Goal: Information Seeking & Learning: Learn about a topic

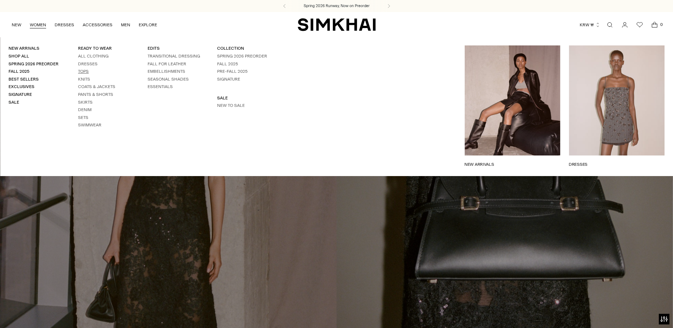
click at [84, 71] on link "Tops" at bounding box center [83, 71] width 11 height 5
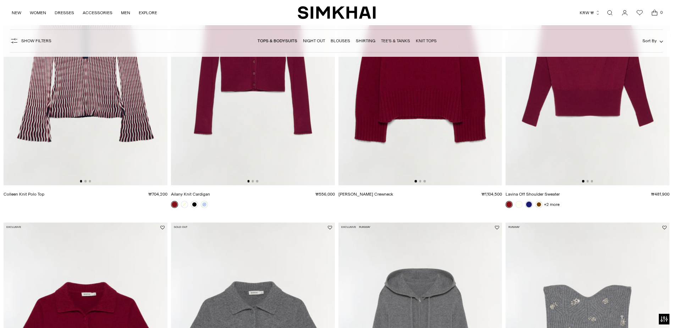
scroll to position [639, 0]
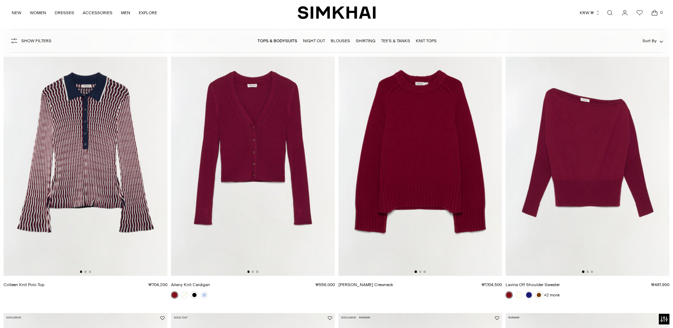
click at [109, 166] on img at bounding box center [86, 153] width 164 height 246
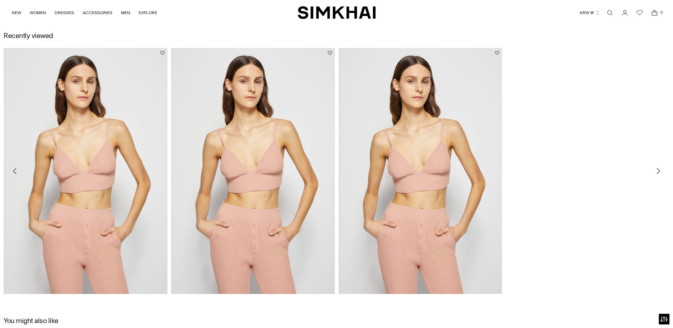
scroll to position [1100, 0]
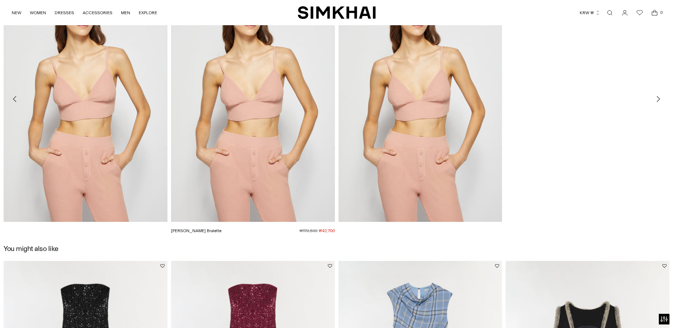
click at [221, 228] on link "Juliette Waffle Bralette" at bounding box center [196, 230] width 50 height 5
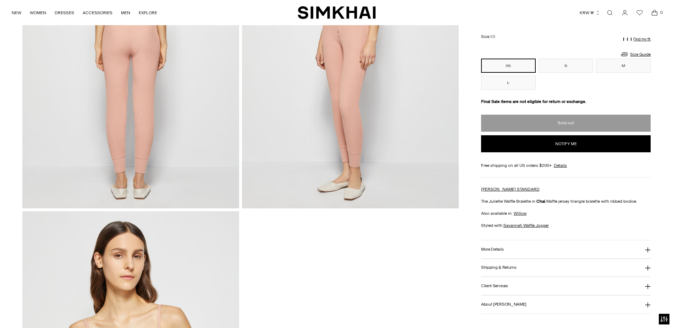
scroll to position [710, 0]
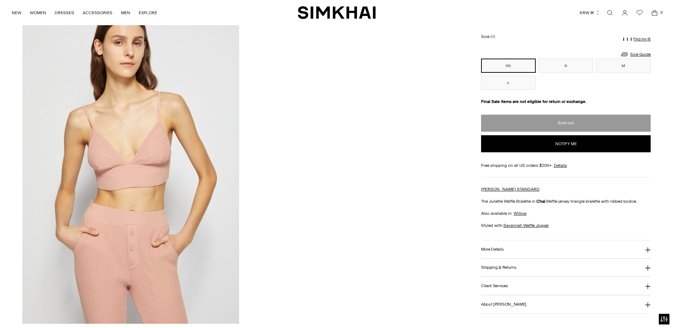
click at [166, 204] on img at bounding box center [130, 160] width 217 height 325
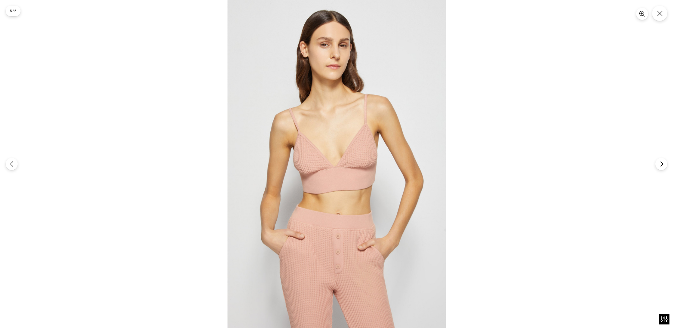
click at [308, 171] on img at bounding box center [336, 164] width 219 height 328
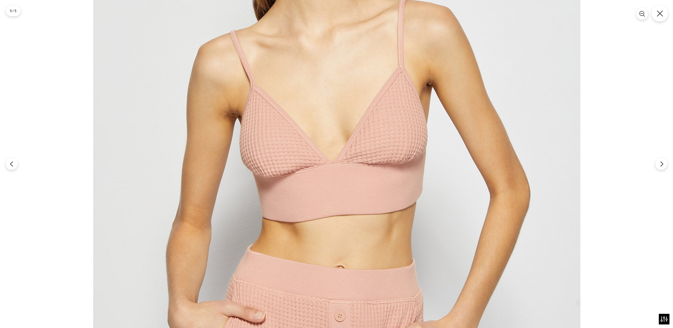
click at [658, 15] on icon "Close" at bounding box center [660, 13] width 6 height 6
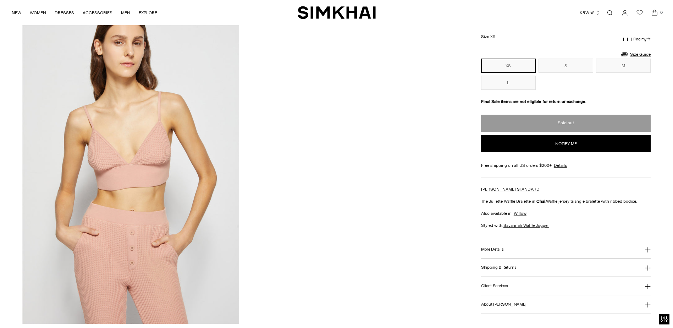
click at [542, 246] on button "More Details" at bounding box center [566, 249] width 170 height 18
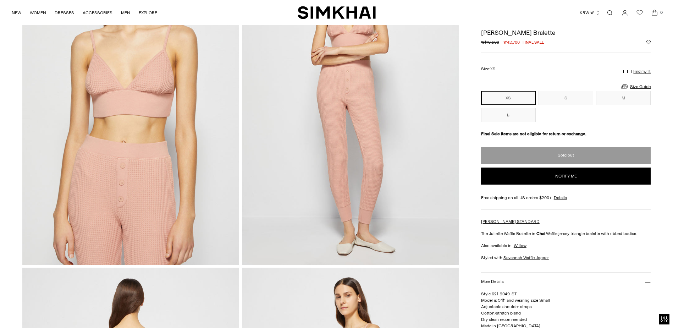
scroll to position [71, 0]
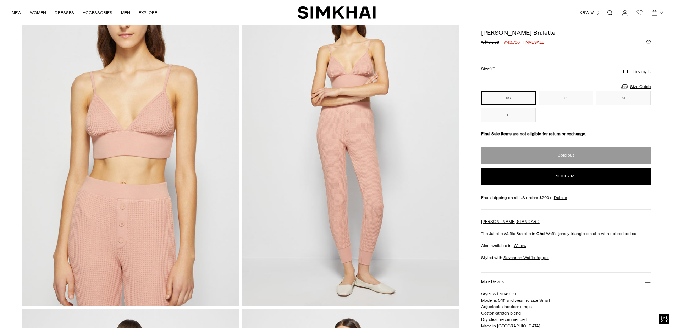
click at [167, 213] on img at bounding box center [130, 142] width 217 height 325
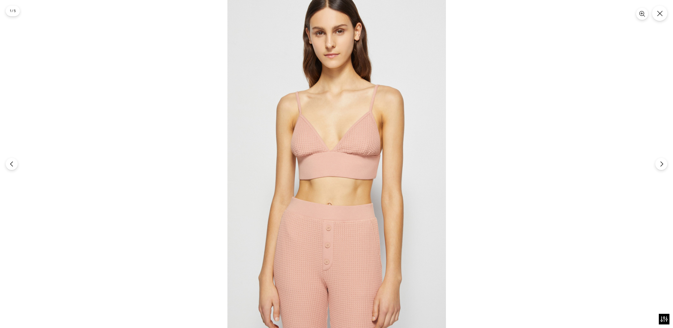
click at [356, 229] on img at bounding box center [336, 164] width 219 height 328
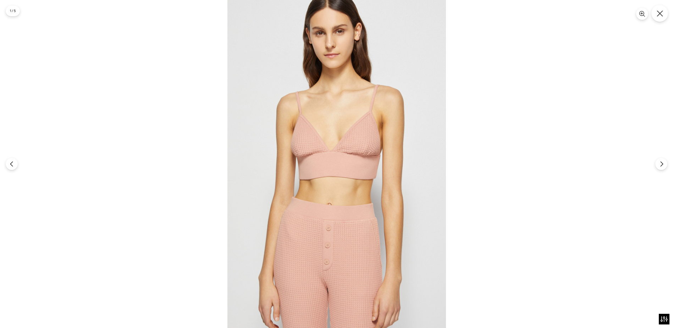
click at [659, 19] on button "Close" at bounding box center [659, 13] width 17 height 17
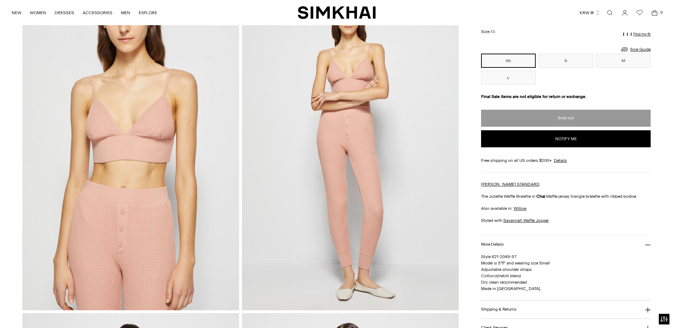
scroll to position [35, 0]
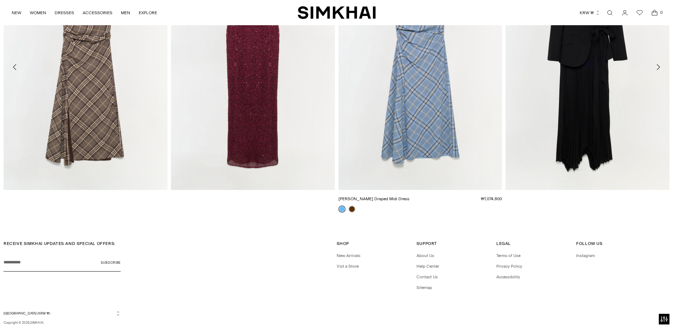
scroll to position [1294, 0]
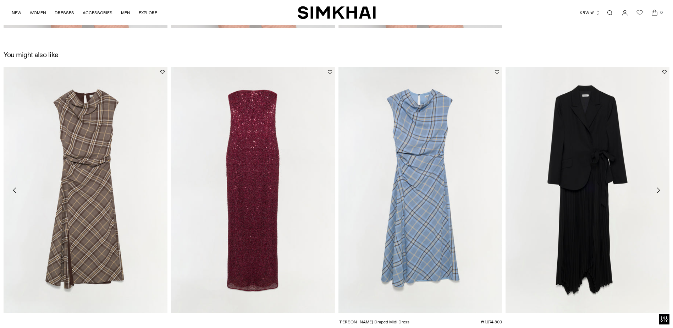
click at [399, 319] on link "[PERSON_NAME] Draped Midi Dress" at bounding box center [374, 321] width 71 height 5
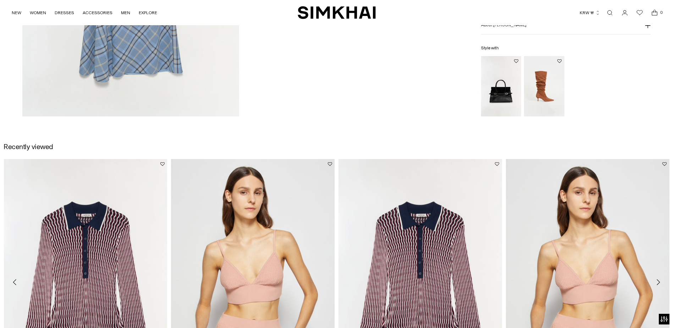
scroll to position [1348, 0]
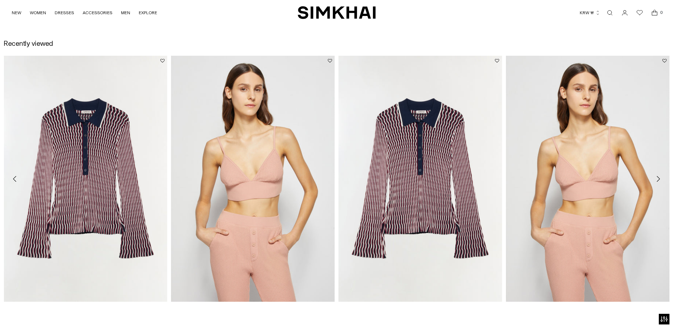
click at [660, 182] on button "Move to next carousel slide" at bounding box center [658, 179] width 16 height 16
click at [660, 180] on icon "Move to next carousel slide" at bounding box center [658, 179] width 9 height 9
click at [660, 178] on icon "Move to next carousel slide" at bounding box center [658, 179] width 9 height 9
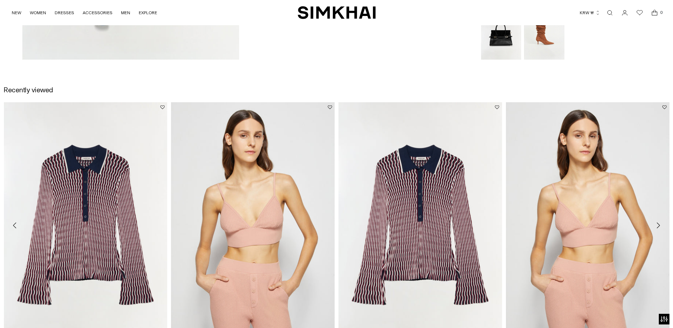
scroll to position [1206, 0]
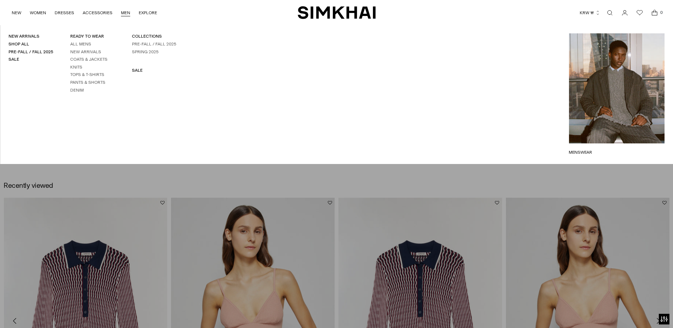
click at [123, 13] on link "MEN" at bounding box center [125, 13] width 9 height 16
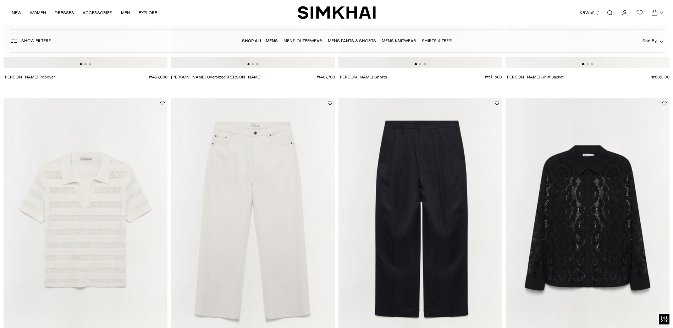
scroll to position [1206, 0]
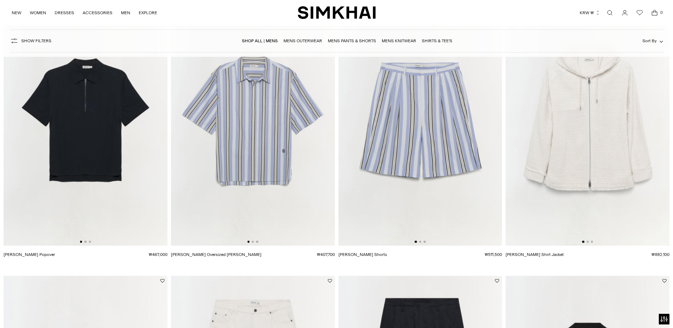
click at [561, 160] on img at bounding box center [588, 123] width 164 height 246
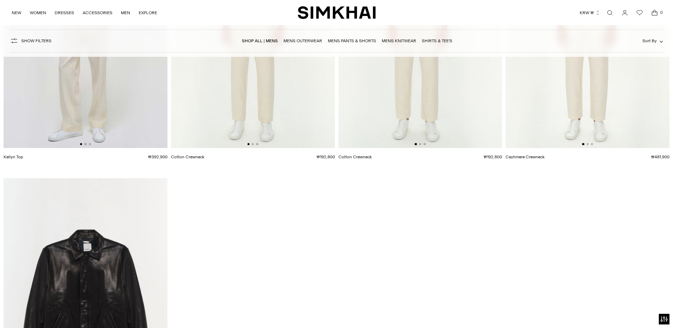
scroll to position [4116, 0]
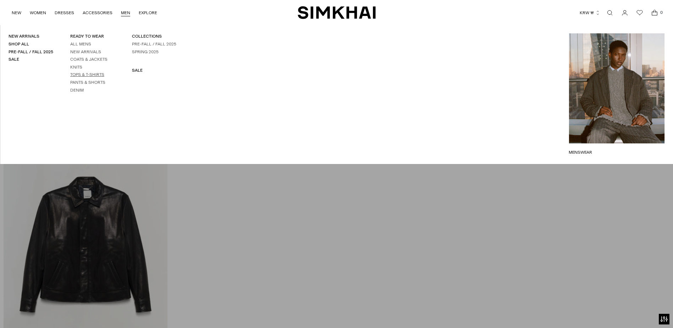
click at [81, 75] on link "Tops & T-Shirts" at bounding box center [87, 74] width 34 height 5
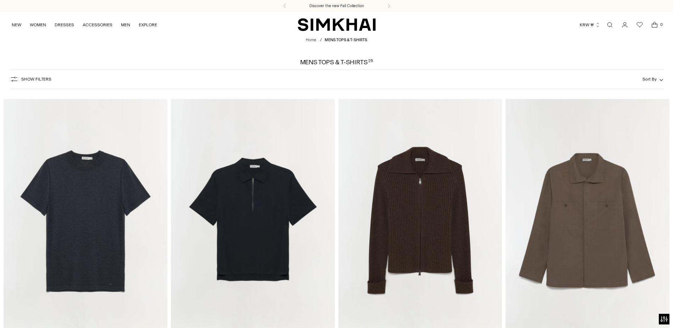
scroll to position [674, 0]
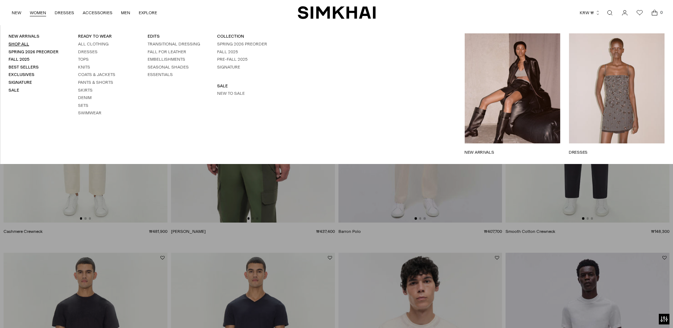
click at [24, 44] on link "Shop All" at bounding box center [19, 44] width 21 height 5
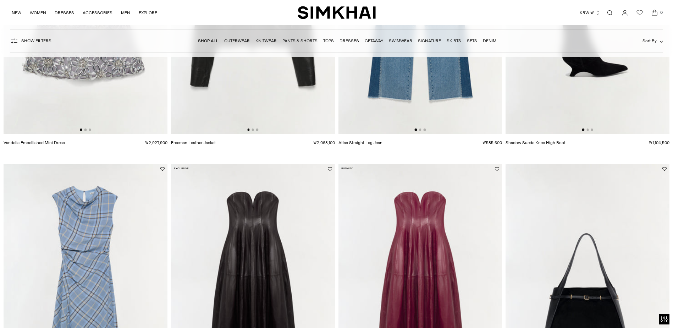
scroll to position [923, 0]
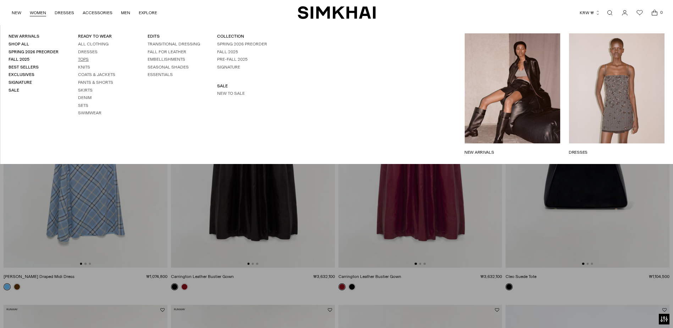
click at [86, 57] on link "Tops" at bounding box center [83, 59] width 11 height 5
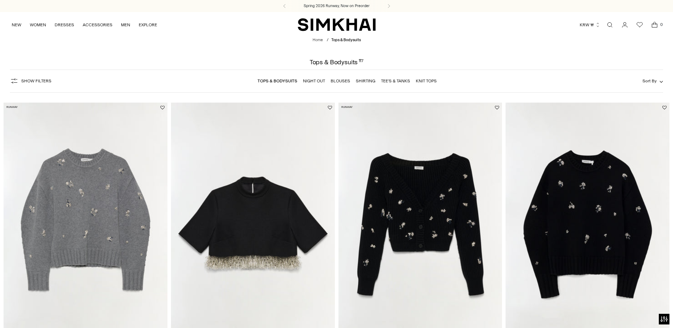
click at [426, 80] on link "Knit Tops" at bounding box center [426, 80] width 21 height 5
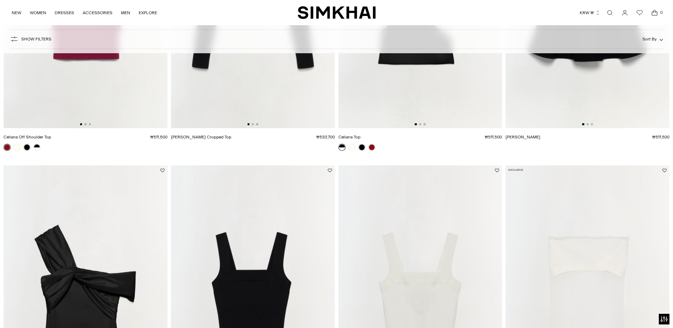
scroll to position [213, 0]
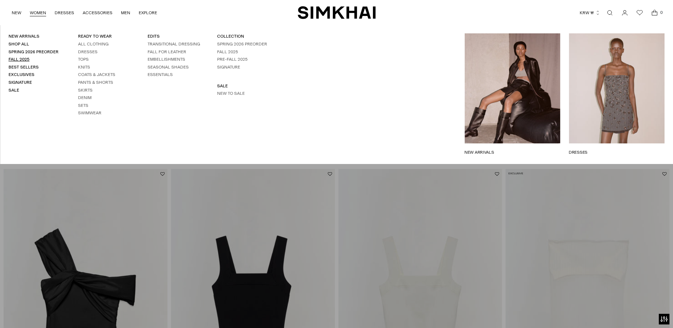
click at [26, 59] on link "Fall 2025" at bounding box center [19, 59] width 21 height 5
